Goal: Information Seeking & Learning: Learn about a topic

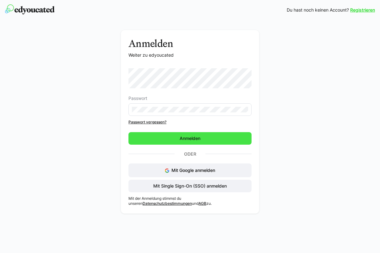
click at [173, 135] on span "Anmelden" at bounding box center [189, 138] width 123 height 13
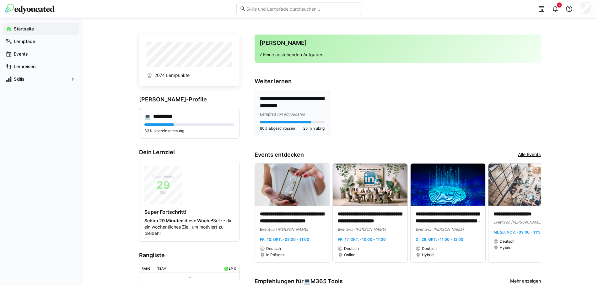
click at [286, 103] on p "**********" at bounding box center [292, 102] width 65 height 14
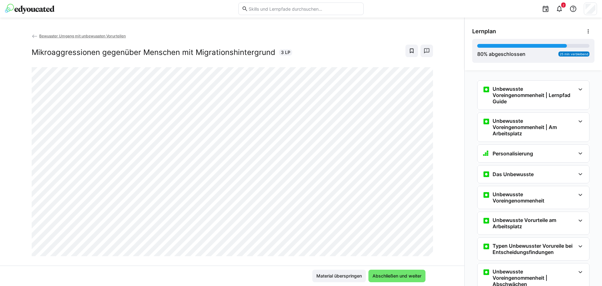
scroll to position [264, 0]
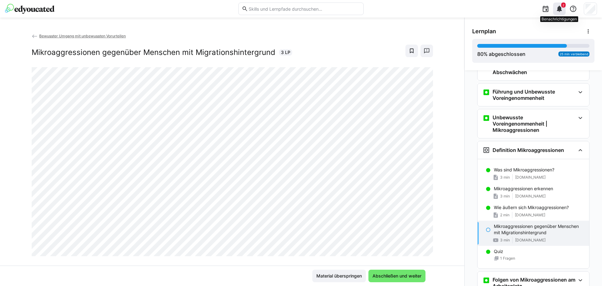
click at [379, 9] on eds-icon at bounding box center [560, 9] width 8 height 8
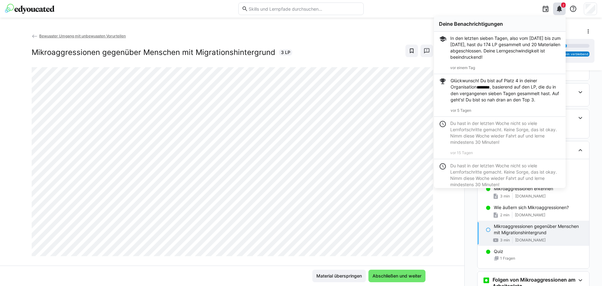
click at [331, 46] on div "Mikroaggressionen gegenüber Menschen mit Migrationshintergrund 3 LP" at bounding box center [233, 51] width 402 height 13
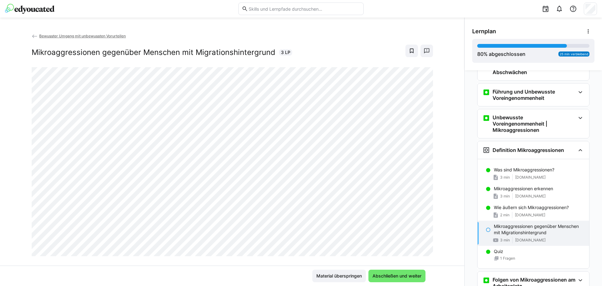
click at [379, 242] on div at bounding box center [425, 238] width 15 height 13
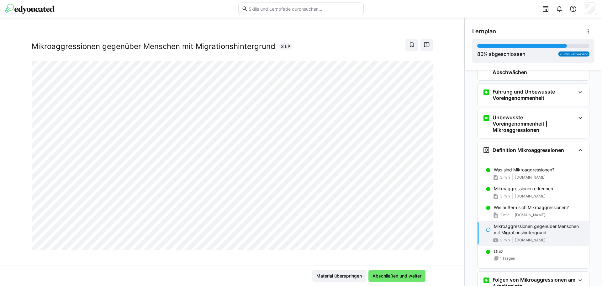
scroll to position [11, 0]
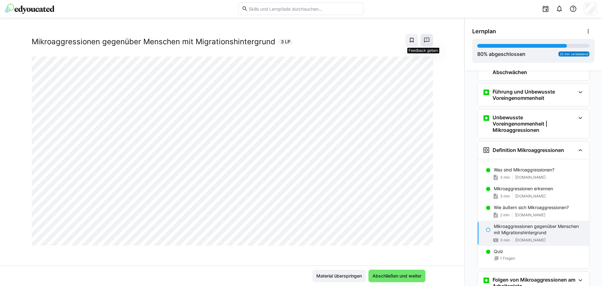
click at [379, 39] on eds-icon at bounding box center [427, 40] width 6 height 6
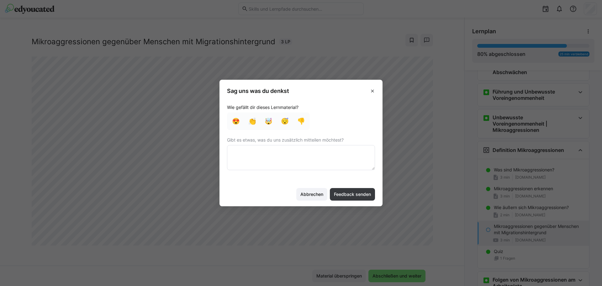
click at [345, 152] on textarea at bounding box center [301, 157] width 148 height 25
type textarea "Material nicht zugänglich"
click at [363, 197] on span "Feedback senden" at bounding box center [352, 194] width 39 height 6
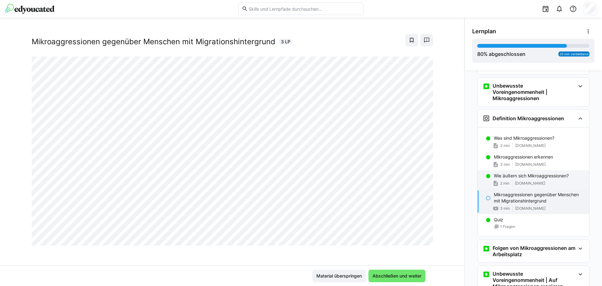
scroll to position [296, 0]
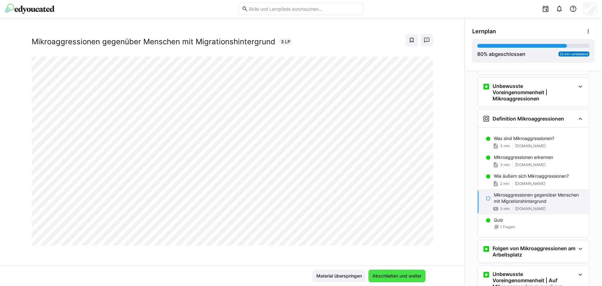
click at [379, 253] on span "Abschließen und weiter" at bounding box center [397, 276] width 51 height 6
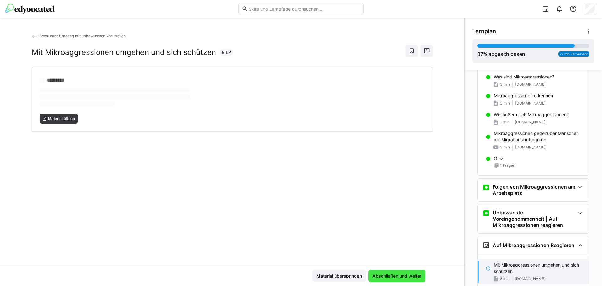
scroll to position [371, 0]
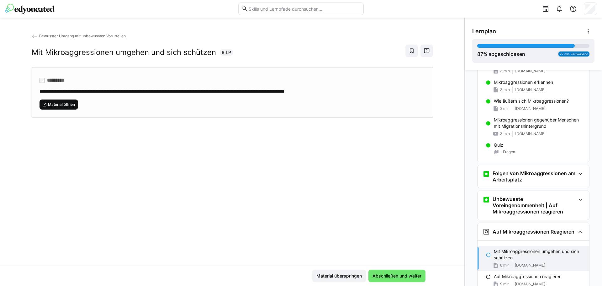
click at [68, 105] on span "Material öffnen" at bounding box center [61, 104] width 28 height 5
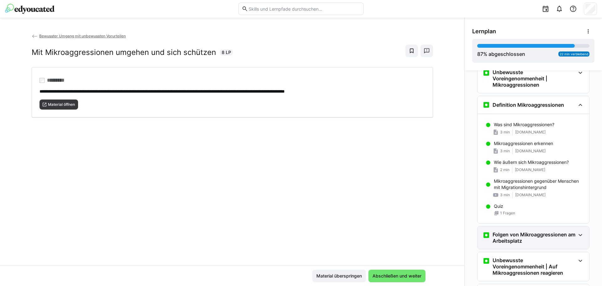
scroll to position [308, 0]
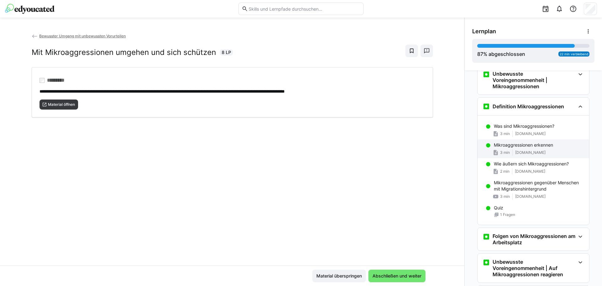
click at [379, 144] on p "Mikroaggressionen erkennen" at bounding box center [523, 145] width 59 height 6
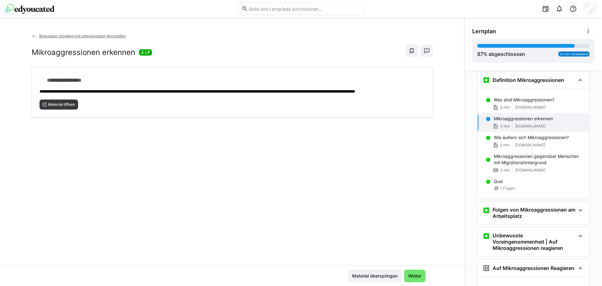
scroll to position [335, 0]
click at [379, 108] on span "[DOMAIN_NAME]" at bounding box center [530, 106] width 30 height 5
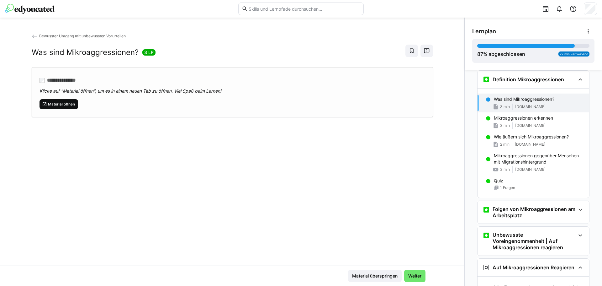
click at [65, 103] on span "Material öffnen" at bounding box center [61, 104] width 28 height 5
click at [379, 121] on div "Mikroaggressionen erkennen 3 min www.manager-magazin.de" at bounding box center [534, 121] width 112 height 19
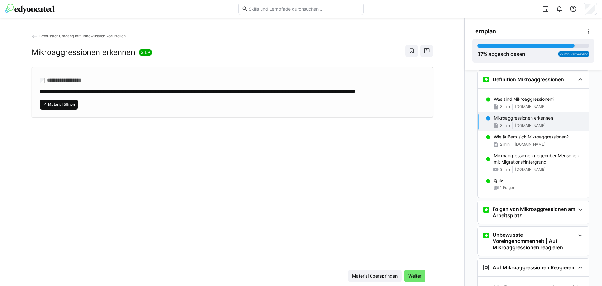
click at [67, 107] on span "Material öffnen" at bounding box center [61, 104] width 28 height 5
click at [379, 141] on div "Wie äußern sich Mikroaggressionen? 2 min praxistipps.focus.de" at bounding box center [534, 140] width 112 height 19
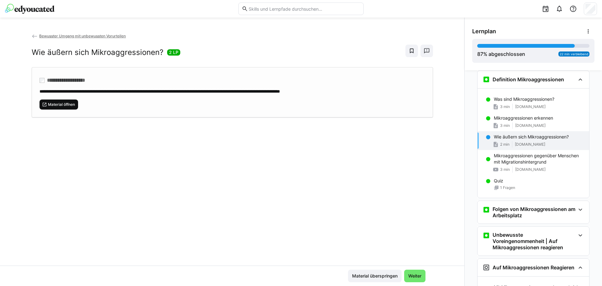
click at [52, 101] on span "Material öffnen" at bounding box center [59, 104] width 39 height 10
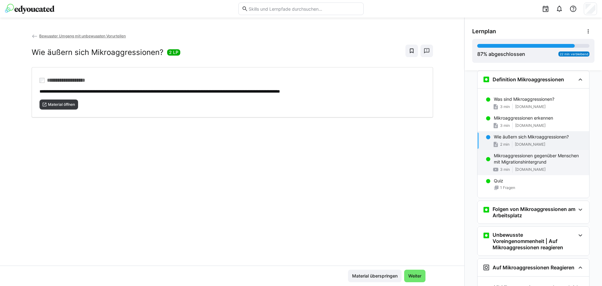
click at [379, 158] on p "Mikroaggressionen gegenüber Menschen mit Migrationshintergrund" at bounding box center [539, 158] width 90 height 13
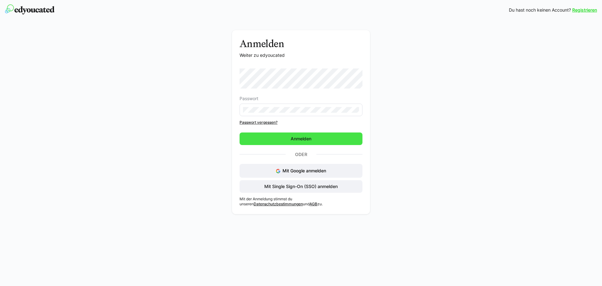
click at [307, 138] on span "Anmelden" at bounding box center [301, 139] width 23 height 6
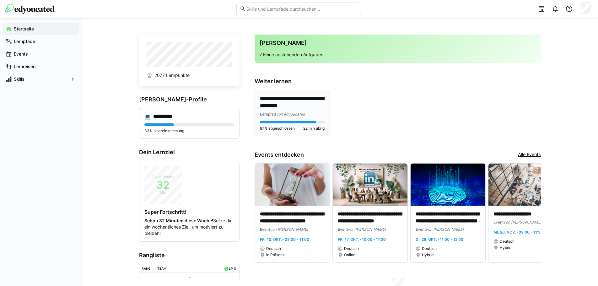
click at [291, 107] on p "**********" at bounding box center [292, 102] width 65 height 14
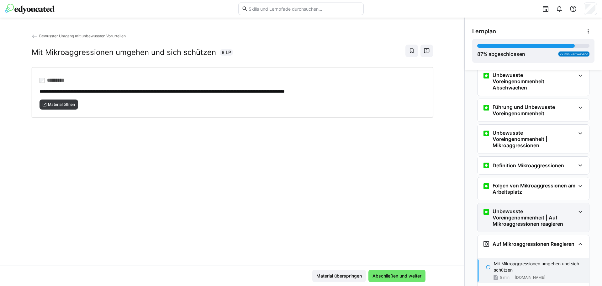
scroll to position [201, 0]
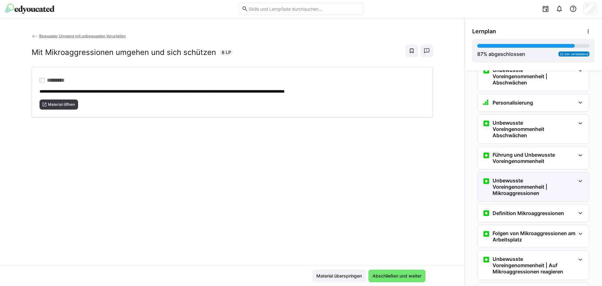
click at [577, 181] on eds-icon at bounding box center [581, 181] width 8 height 8
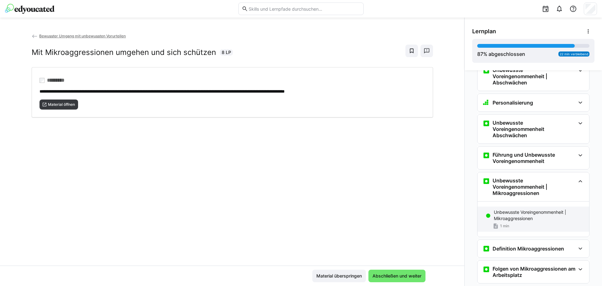
click at [526, 216] on p "Unbewusste Voreingenommenheit | Mikroaggressionen" at bounding box center [539, 215] width 90 height 13
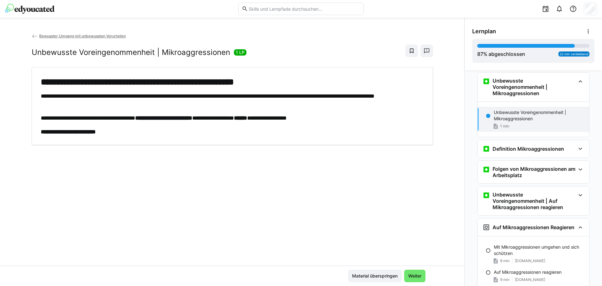
scroll to position [303, 0]
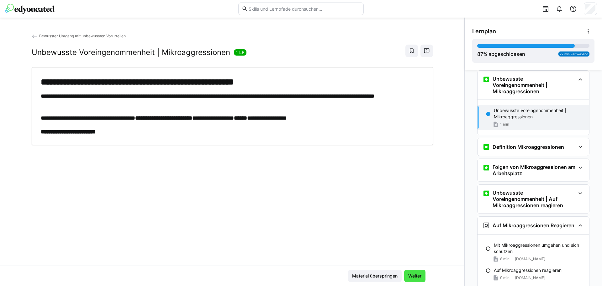
click at [419, 275] on span "Weiter" at bounding box center [415, 276] width 15 height 6
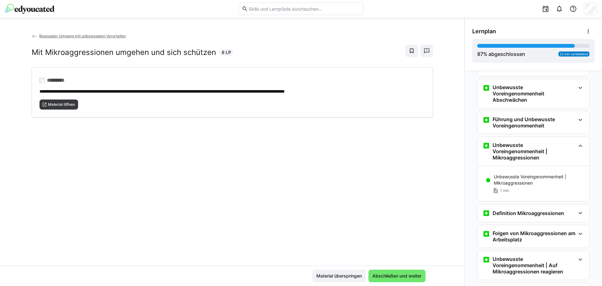
scroll to position [205, 0]
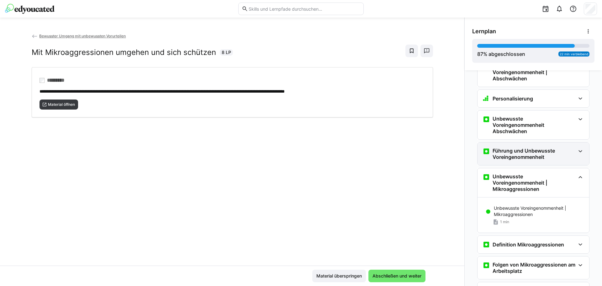
click at [580, 151] on eds-icon at bounding box center [581, 151] width 8 height 8
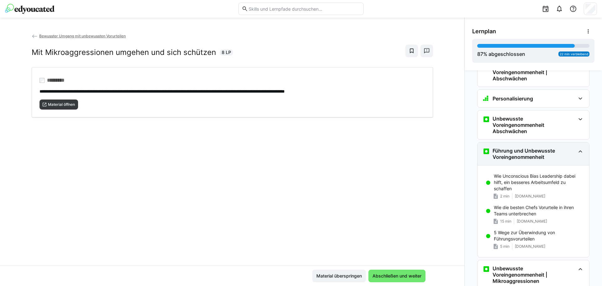
click at [579, 151] on eds-icon at bounding box center [581, 151] width 8 height 8
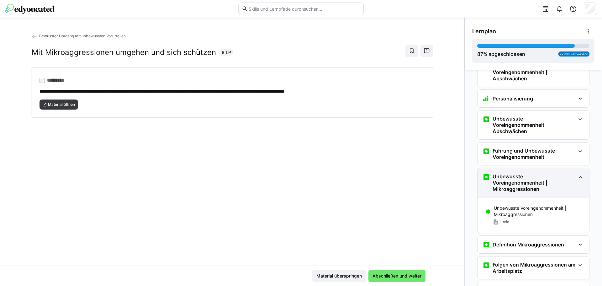
click at [577, 175] on eds-icon at bounding box center [581, 177] width 8 height 8
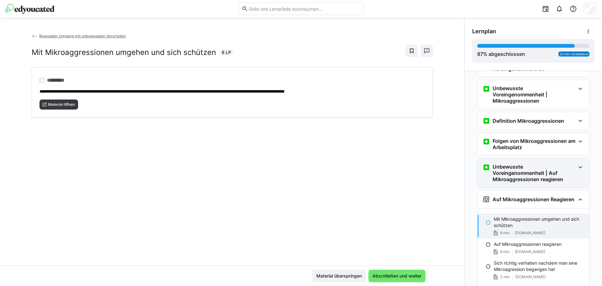
scroll to position [300, 0]
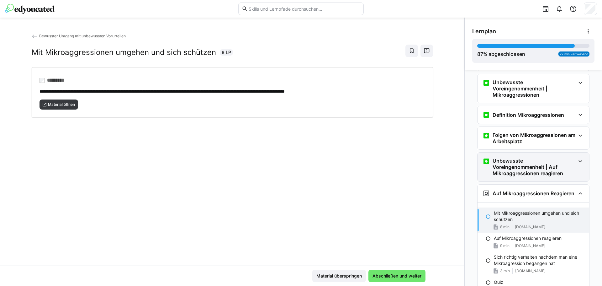
click at [556, 170] on h3 "Unbewusste Voreingenommenheit | Auf Mikroaggressionen reagieren" at bounding box center [534, 166] width 83 height 19
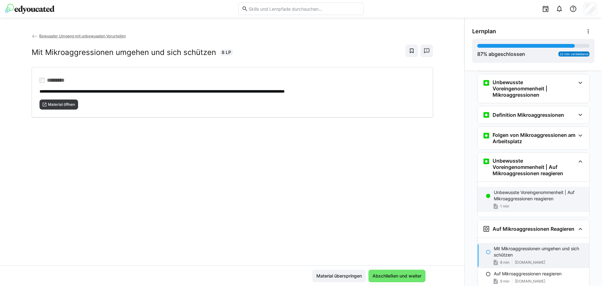
click at [532, 196] on p "Unbewusste Voreingenommenheit | Auf Mikroaggressionen reagieren" at bounding box center [539, 195] width 90 height 13
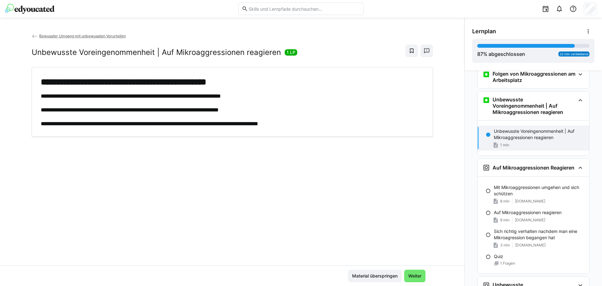
scroll to position [350, 0]
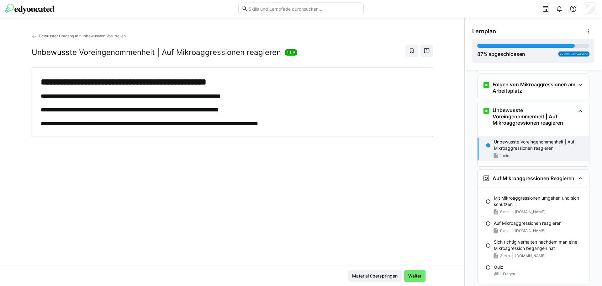
click at [512, 147] on p "Unbewusste Voreingenommenheit | Auf Mikroaggressionen reagieren" at bounding box center [539, 145] width 90 height 13
click at [423, 277] on span "Weiter" at bounding box center [414, 275] width 21 height 13
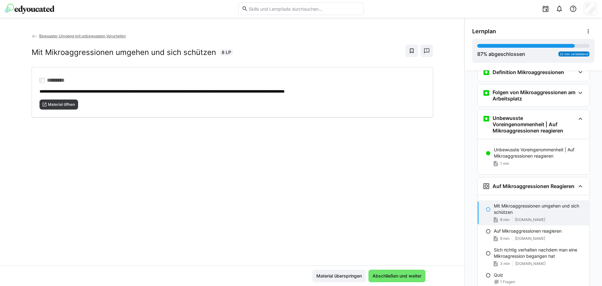
scroll to position [331, 0]
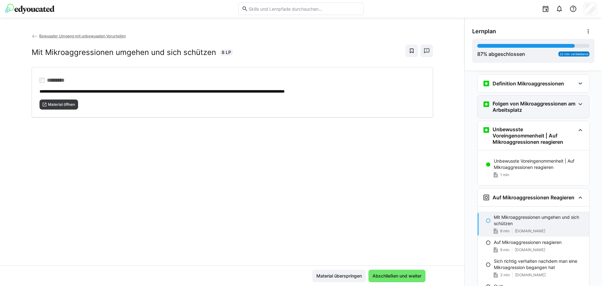
click at [577, 107] on eds-icon at bounding box center [581, 104] width 8 height 8
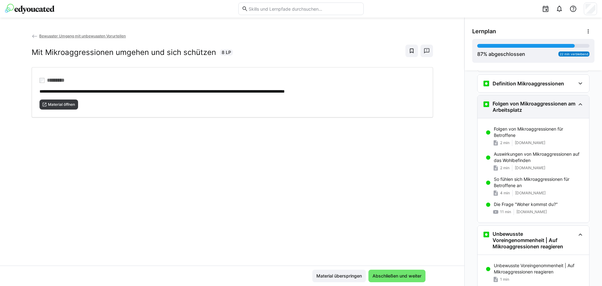
click at [577, 107] on eds-icon at bounding box center [581, 104] width 8 height 8
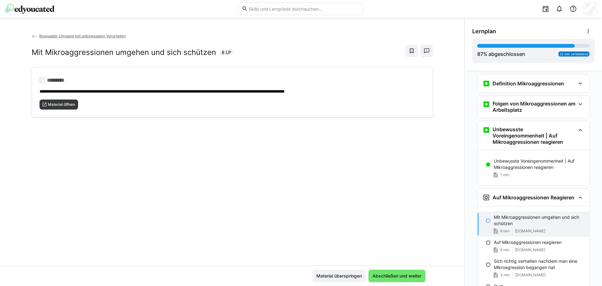
scroll to position [394, 0]
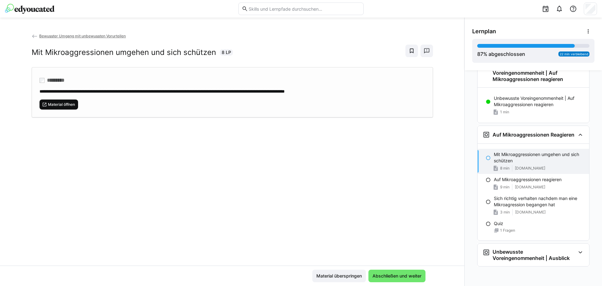
click at [60, 105] on span "Material öffnen" at bounding box center [61, 104] width 28 height 5
click at [404, 279] on span "Abschließen und weiter" at bounding box center [397, 275] width 57 height 13
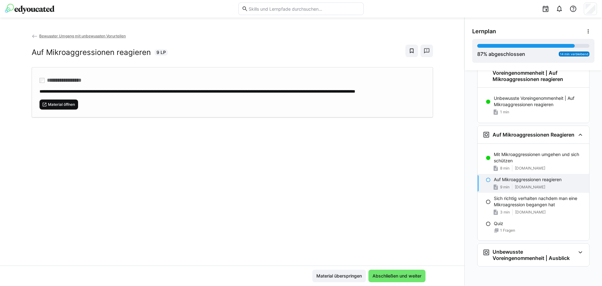
click at [51, 107] on span "Material öffnen" at bounding box center [61, 104] width 28 height 5
click at [384, 280] on span "Abschließen und weiter" at bounding box center [397, 275] width 57 height 13
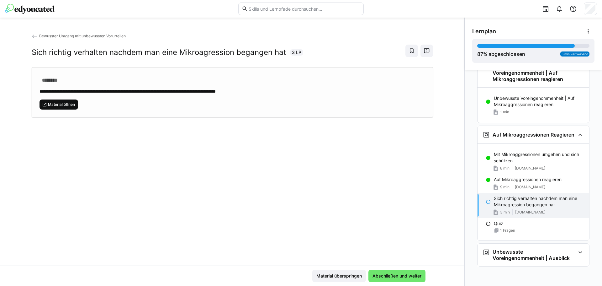
click at [66, 104] on span "Material öffnen" at bounding box center [61, 104] width 28 height 5
click at [429, 52] on span at bounding box center [427, 51] width 13 height 13
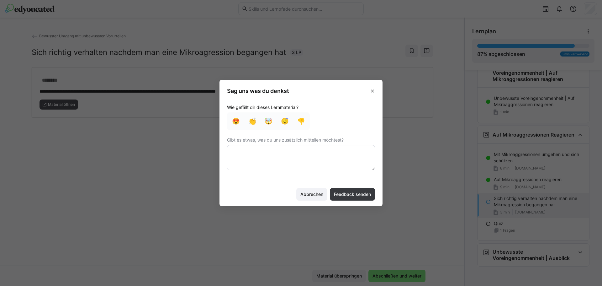
click at [322, 159] on textarea at bounding box center [301, 157] width 148 height 25
type textarea "Material nicht zugänglich"
click at [353, 196] on span "Feedback senden" at bounding box center [352, 194] width 39 height 6
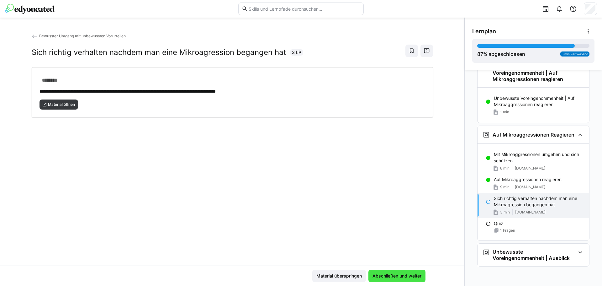
click at [408, 279] on span "Abschließen und weiter" at bounding box center [397, 276] width 51 height 6
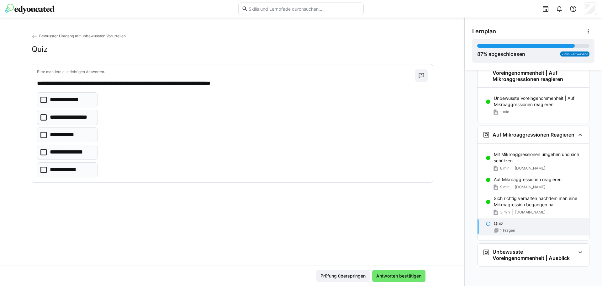
click at [40, 98] on icon at bounding box center [43, 100] width 6 height 6
click at [388, 274] on span "Antworten bestätigen" at bounding box center [399, 276] width 47 height 6
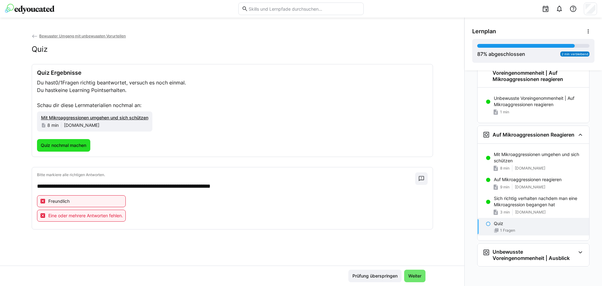
click at [65, 142] on span "Quiz nochmal machen" at bounding box center [63, 145] width 47 height 6
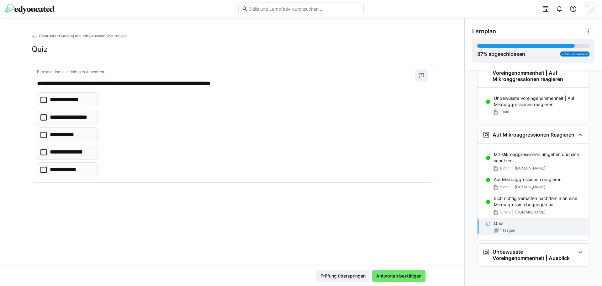
click at [38, 116] on eds-checkbox "**********" at bounding box center [67, 117] width 61 height 15
click at [41, 151] on icon at bounding box center [43, 152] width 6 height 6
click at [42, 168] on icon at bounding box center [43, 170] width 6 height 6
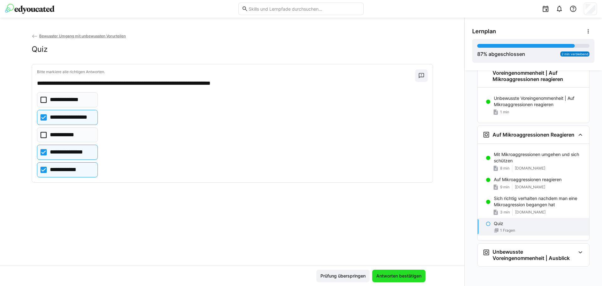
click at [403, 278] on span "Antworten bestätigen" at bounding box center [399, 276] width 47 height 6
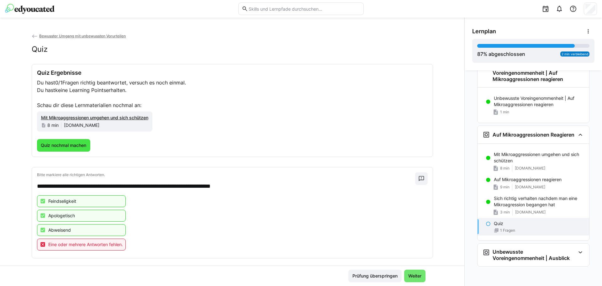
click at [58, 147] on span "Quiz nochmal machen" at bounding box center [63, 145] width 47 height 6
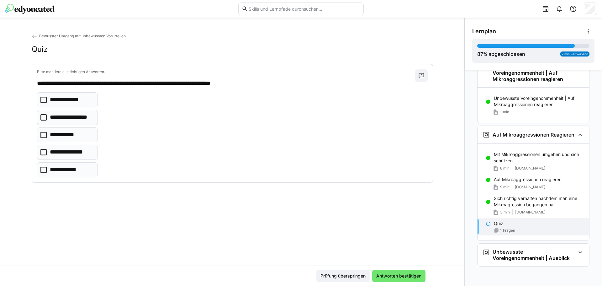
click at [61, 117] on p "**********" at bounding box center [71, 117] width 43 height 8
click at [59, 135] on p "**********" at bounding box center [65, 135] width 30 height 8
click at [66, 150] on p "**********" at bounding box center [71, 152] width 42 height 8
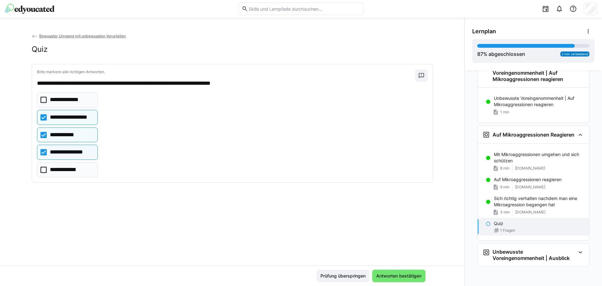
click at [72, 169] on p "**********" at bounding box center [68, 170] width 36 height 8
click at [403, 274] on span "Antworten bestätigen" at bounding box center [399, 276] width 47 height 6
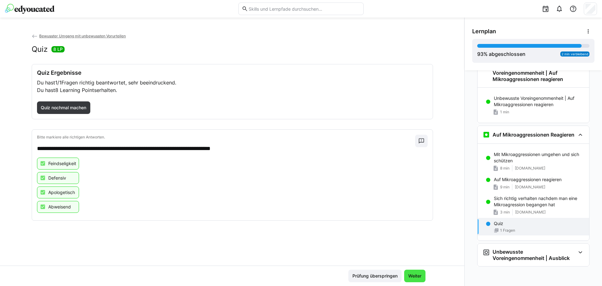
click at [420, 270] on span "Weiter" at bounding box center [414, 275] width 21 height 13
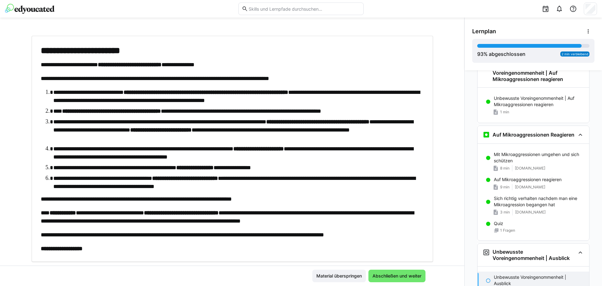
scroll to position [48, 0]
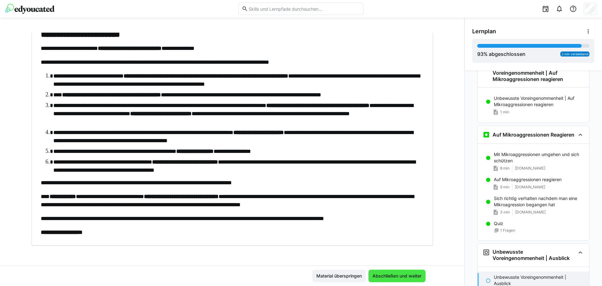
click at [409, 274] on span "Abschließen und weiter" at bounding box center [397, 276] width 51 height 6
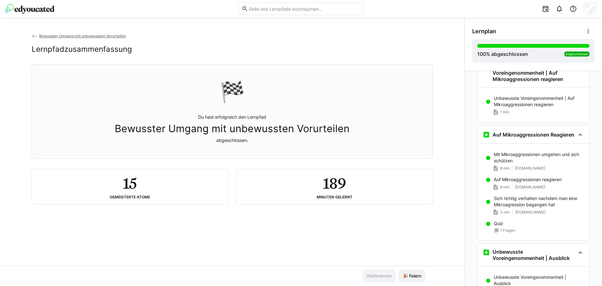
scroll to position [450, 0]
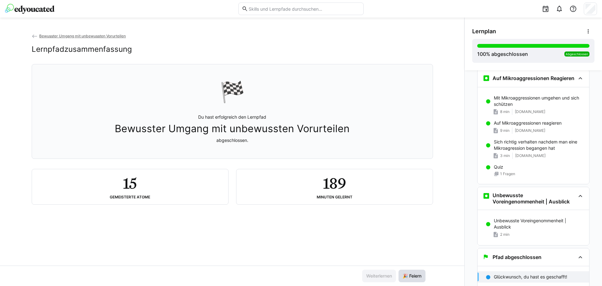
click at [415, 277] on span "🎉 Feiern" at bounding box center [412, 276] width 21 height 6
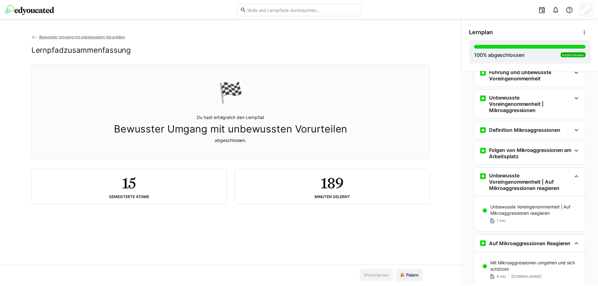
scroll to position [283, 0]
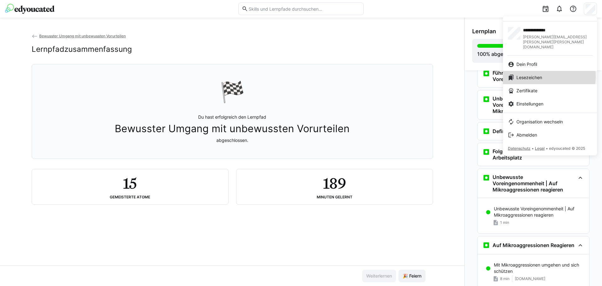
click at [532, 74] on span "Lesezeichen" at bounding box center [530, 77] width 26 height 6
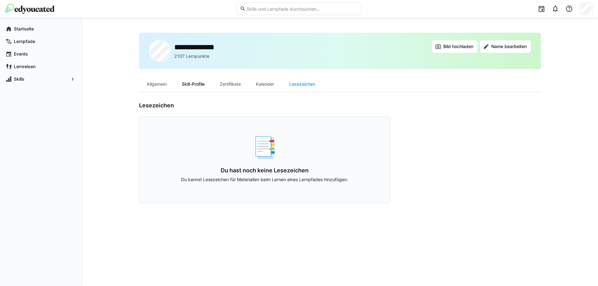
click at [192, 85] on div "Skill-Profile" at bounding box center [193, 84] width 38 height 15
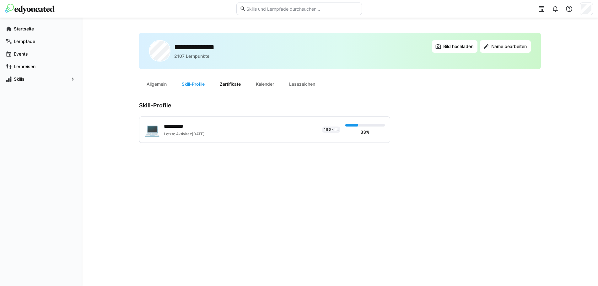
click at [234, 83] on div "Zertifikate" at bounding box center [230, 84] width 36 height 15
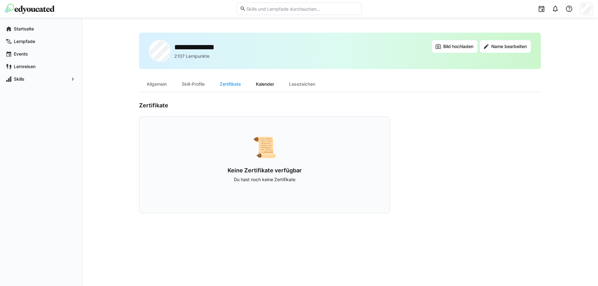
click at [265, 87] on div "Kalender" at bounding box center [264, 84] width 33 height 15
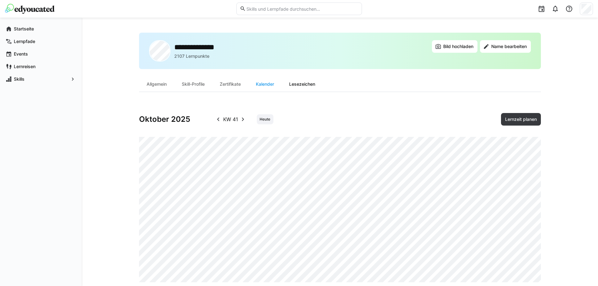
click at [293, 85] on div "Lesezeichen" at bounding box center [301, 84] width 41 height 15
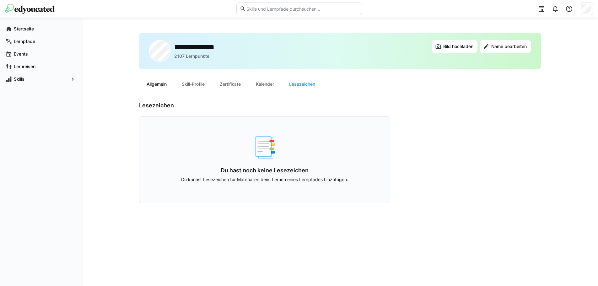
click at [155, 85] on div "Allgemein" at bounding box center [156, 84] width 35 height 15
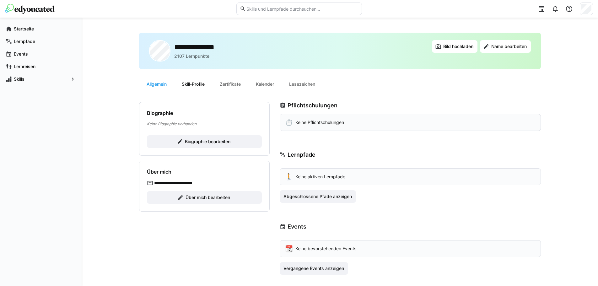
click at [185, 81] on div "Skill-Profile" at bounding box center [193, 84] width 38 height 15
